Goal: Task Accomplishment & Management: Complete application form

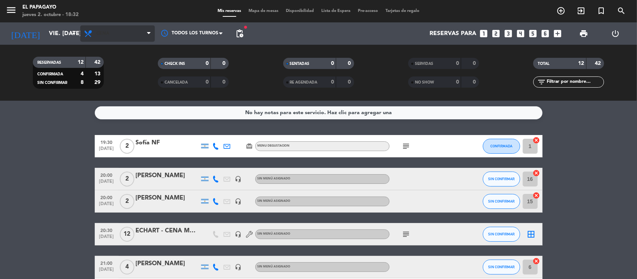
click at [106, 25] on span "Cena" at bounding box center [117, 33] width 75 height 16
click at [46, 30] on input "vie. [DATE]" at bounding box center [84, 33] width 79 height 15
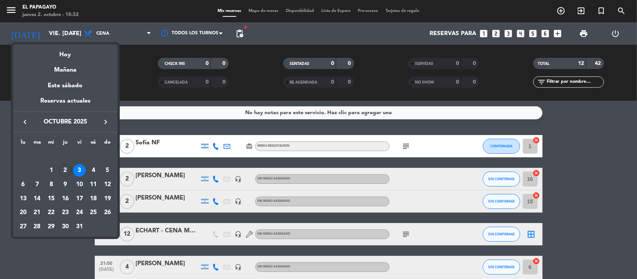
click at [165, 138] on div at bounding box center [318, 139] width 637 height 279
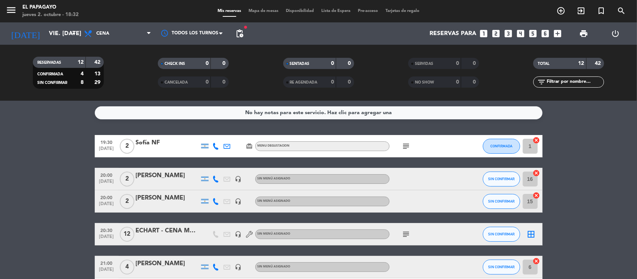
click at [162, 224] on div "20:30 [DATE] ECHART - CENA MESA 70 headset_mic Sin menú asignado subject SIN CO…" at bounding box center [319, 234] width 448 height 22
click at [165, 229] on div "ECHART - CENA MESA 70" at bounding box center [167, 231] width 63 height 10
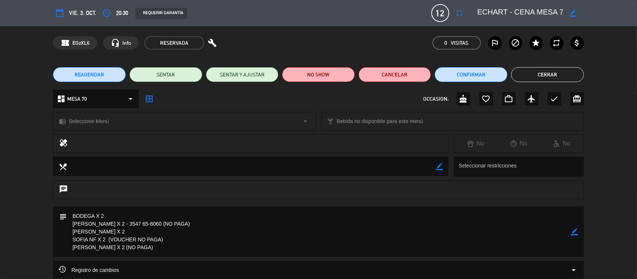
click at [575, 228] on icon "border_color" at bounding box center [574, 231] width 7 height 7
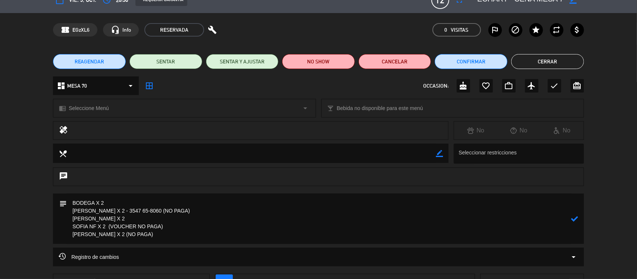
scroll to position [13, 0]
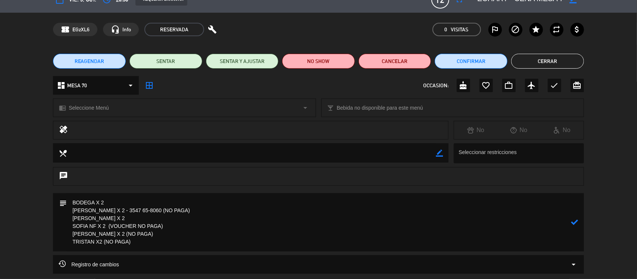
type textarea "BODEGA X 2 [PERSON_NAME] X 2 - 3547 65-8060 (NO PAGA) [PERSON_NAME] X 2 SOFIA N…"
click at [574, 221] on icon at bounding box center [574, 222] width 7 height 7
click at [563, 54] on button "Cerrar" at bounding box center [547, 61] width 73 height 15
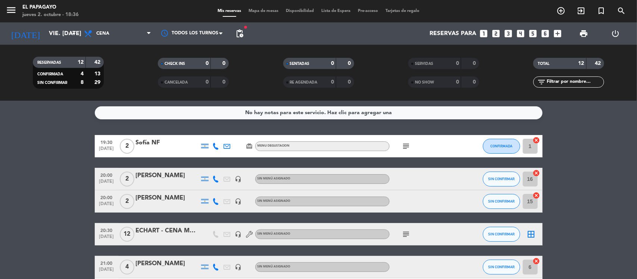
click at [496, 31] on icon "looks_two" at bounding box center [496, 34] width 10 height 10
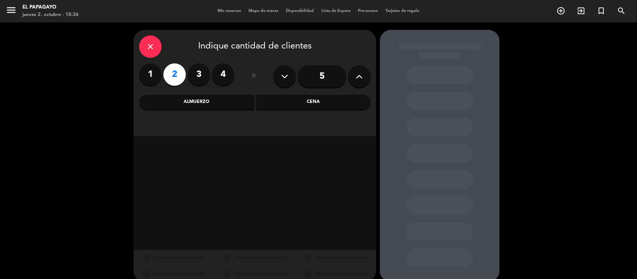
click at [312, 104] on div "Cena" at bounding box center [313, 102] width 115 height 15
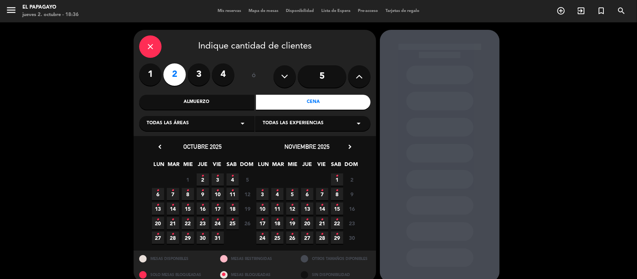
click at [206, 180] on span "2 •" at bounding box center [203, 179] width 12 height 12
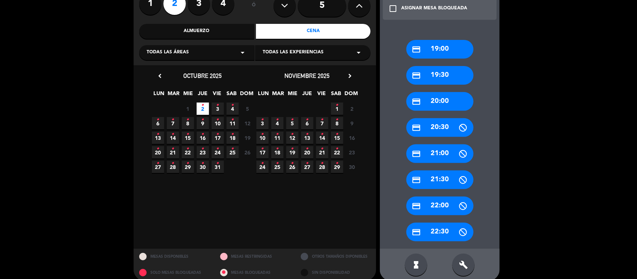
scroll to position [79, 0]
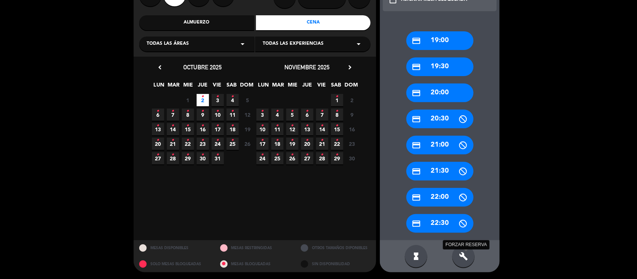
click at [467, 253] on icon "build" at bounding box center [463, 256] width 9 height 9
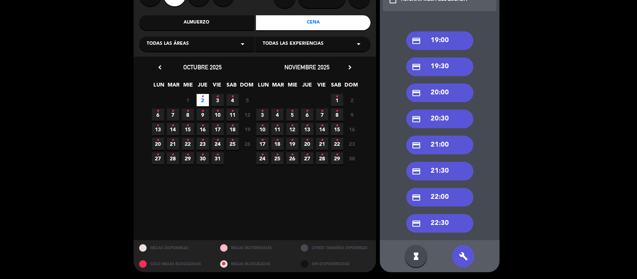
click at [439, 144] on div "credit_card 21:00" at bounding box center [439, 145] width 67 height 19
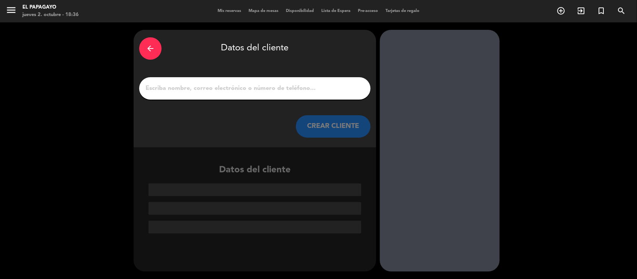
scroll to position [0, 0]
click at [279, 85] on input "1" at bounding box center [255, 88] width 220 height 10
type input "/"
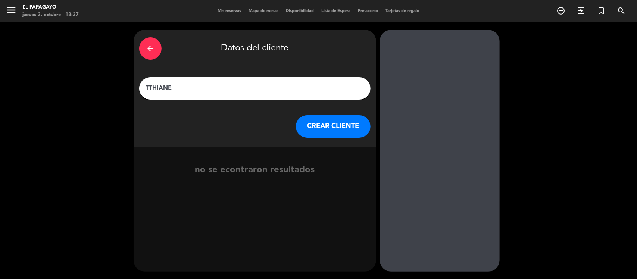
click at [149, 85] on input "TTHIANE" at bounding box center [255, 88] width 220 height 10
type input "TATHIANE"
click at [312, 126] on button "CREAR CLIENTE" at bounding box center [333, 126] width 75 height 22
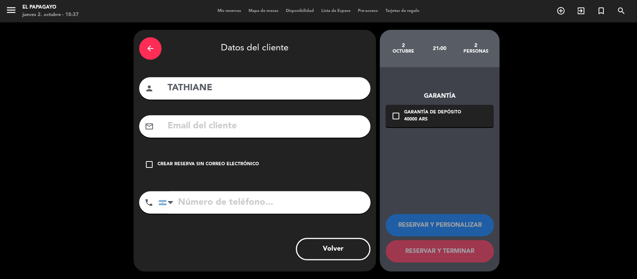
click at [189, 168] on div "check_box_outline_blank Crear reserva sin correo electrónico" at bounding box center [254, 164] width 231 height 22
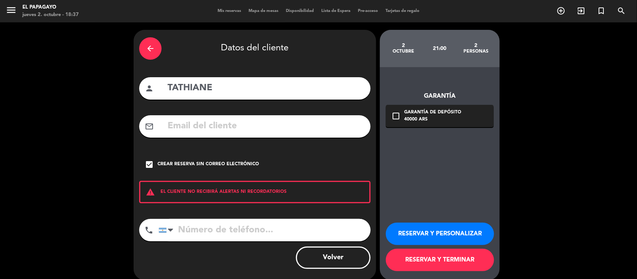
click at [409, 255] on button "RESERVAR Y TERMINAR" at bounding box center [440, 260] width 108 height 22
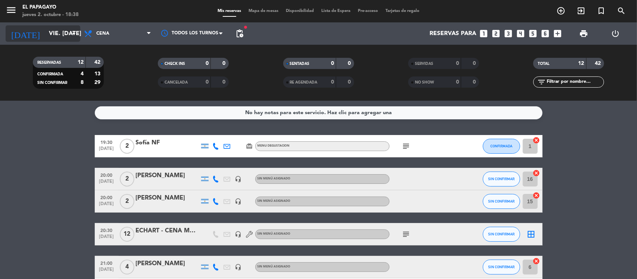
click at [45, 30] on input "vie. [DATE]" at bounding box center [84, 33] width 79 height 15
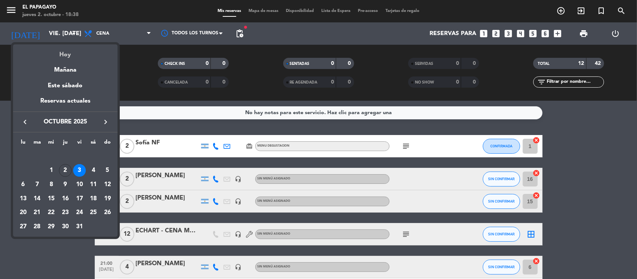
click at [69, 60] on div "Hoy" at bounding box center [65, 51] width 104 height 15
type input "[DEMOGRAPHIC_DATA] [DATE]"
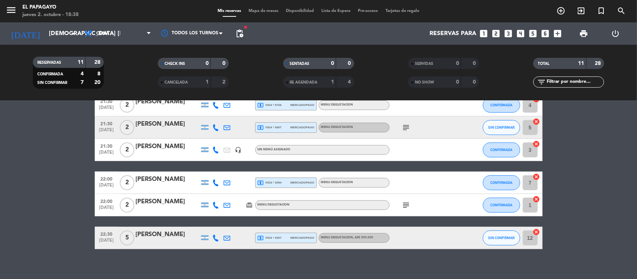
scroll to position [163, 0]
click at [403, 206] on icon "subject" at bounding box center [406, 205] width 9 height 9
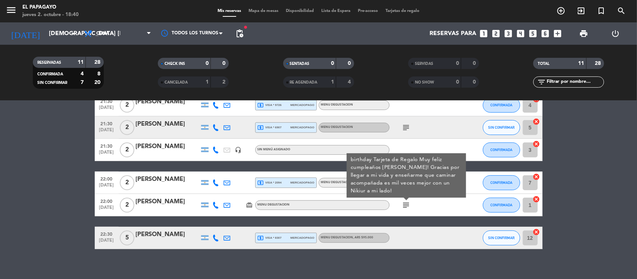
drag, startPoint x: 440, startPoint y: 256, endPoint x: 637, endPoint y: 291, distance: 199.4
click at [637, 254] on div "No hay notas para este servicio. Haz clic para agregar una 21:00 [DATE] 5 [PERS…" at bounding box center [318, 190] width 637 height 178
